Goal: Task Accomplishment & Management: Manage account settings

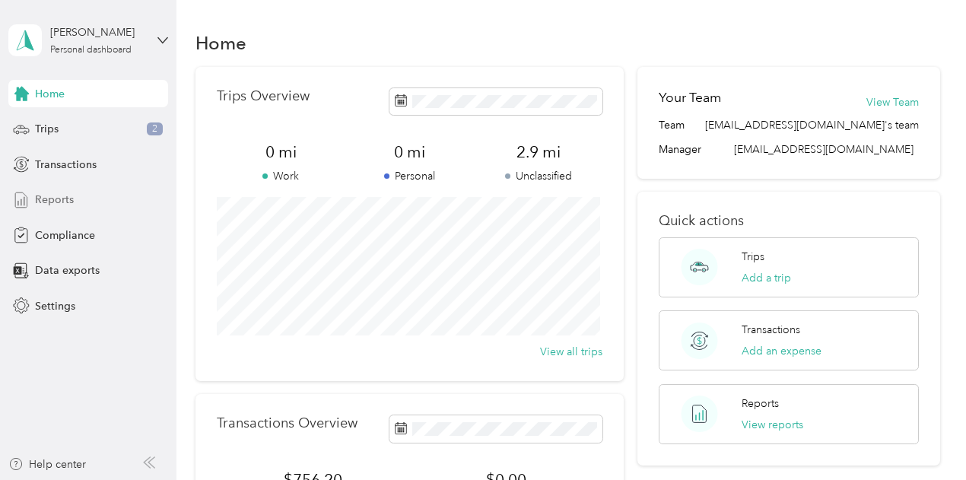
click at [87, 212] on div "Reports" at bounding box center [88, 199] width 160 height 27
